Goal: Task Accomplishment & Management: Use online tool/utility

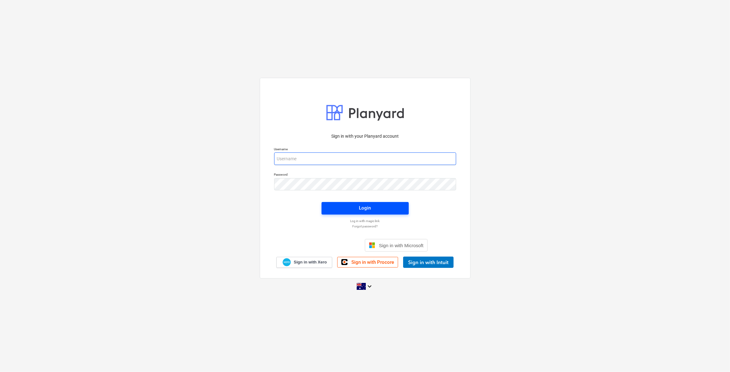
type input "[EMAIL_ADDRESS][DOMAIN_NAME]"
click at [356, 205] on span "Login" at bounding box center [365, 208] width 72 height 8
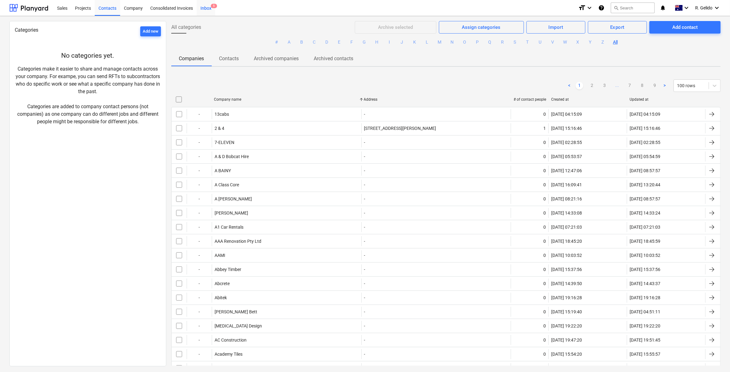
click at [208, 6] on div "Inbox 5" at bounding box center [206, 8] width 19 height 16
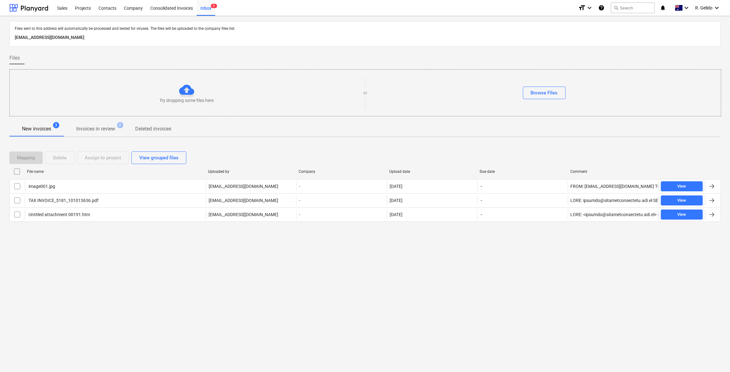
drag, startPoint x: 98, startPoint y: 41, endPoint x: 92, endPoint y: 37, distance: 6.6
click at [98, 41] on p "[EMAIL_ADDRESS][DOMAIN_NAME]" at bounding box center [365, 38] width 700 height 8
click at [92, 37] on p "[EMAIL_ADDRESS][DOMAIN_NAME]" at bounding box center [365, 38] width 700 height 8
click at [90, 37] on p "[EMAIL_ADDRESS][DOMAIN_NAME]" at bounding box center [365, 38] width 700 height 8
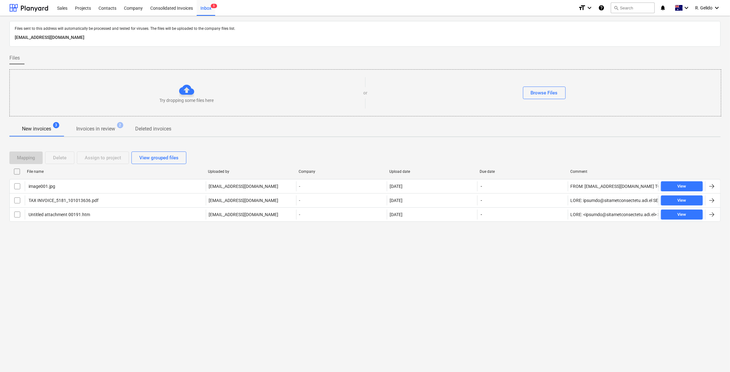
click at [89, 36] on p "[EMAIL_ADDRESS][DOMAIN_NAME]" at bounding box center [365, 38] width 700 height 8
copy p "[EMAIL_ADDRESS][DOMAIN_NAME]"
click at [113, 40] on p "[EMAIL_ADDRESS][DOMAIN_NAME]" at bounding box center [365, 38] width 700 height 8
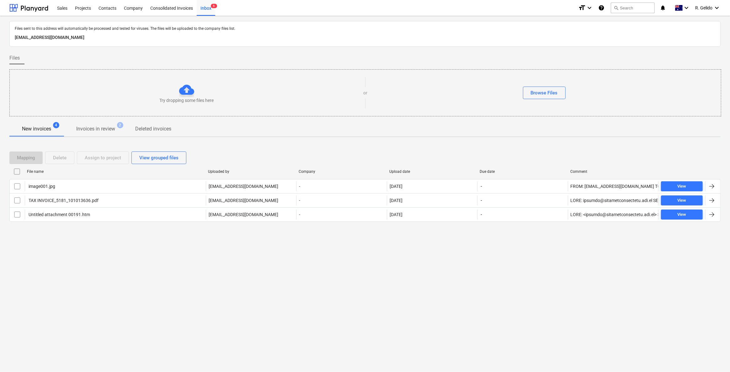
click at [112, 40] on p "[EMAIL_ADDRESS][DOMAIN_NAME]" at bounding box center [365, 38] width 700 height 8
copy p "[EMAIL_ADDRESS][DOMAIN_NAME]"
click at [211, 9] on div "Inbox 6" at bounding box center [206, 8] width 19 height 16
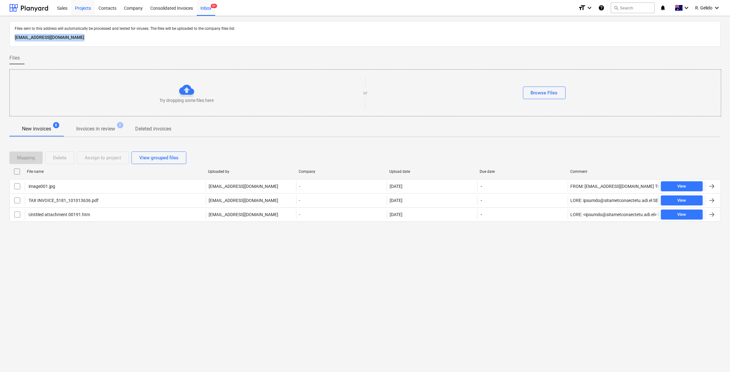
click at [81, 3] on div "Projects" at bounding box center [83, 8] width 24 height 16
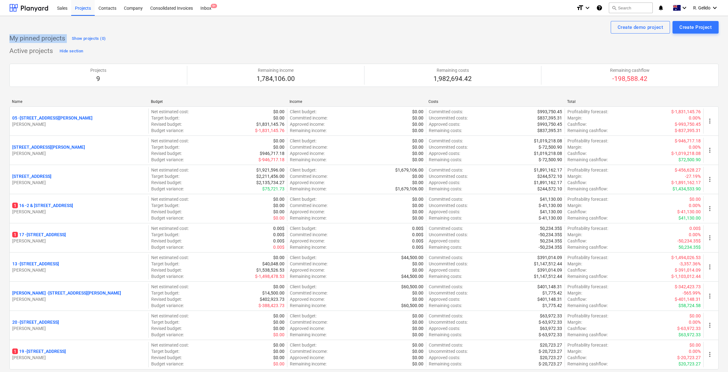
click at [236, 29] on div "Create demo project Create Project" at bounding box center [363, 27] width 709 height 13
